Goal: Find specific page/section: Find specific page/section

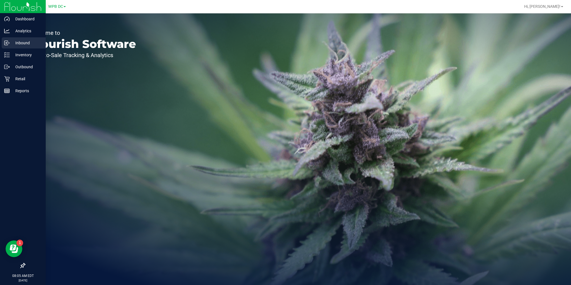
click at [7, 43] on icon at bounding box center [7, 43] width 6 height 6
click at [4, 51] on div "Inventory" at bounding box center [24, 54] width 44 height 11
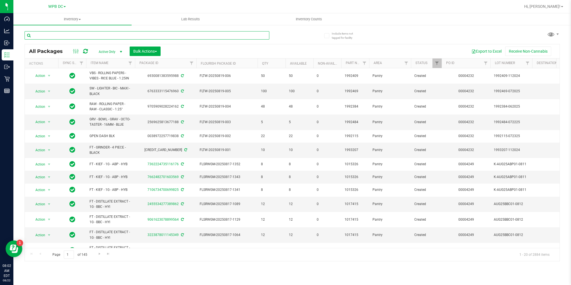
click at [79, 36] on input "text" at bounding box center [147, 35] width 245 height 8
paste input "1-JUL25BLT01-0805"
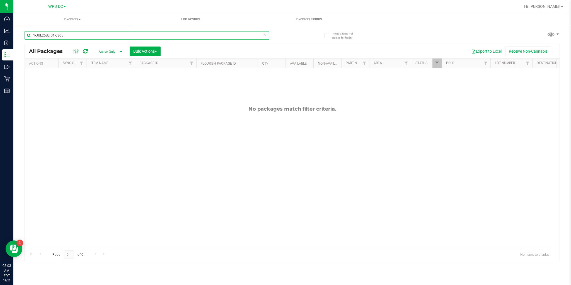
type input "1-JUL25BLT01-0805"
drag, startPoint x: 72, startPoint y: 37, endPoint x: 32, endPoint y: 33, distance: 40.1
click at [32, 33] on input "1-JUL25BLT01-0805" at bounding box center [147, 35] width 245 height 8
